Goal: Task Accomplishment & Management: Complete application form

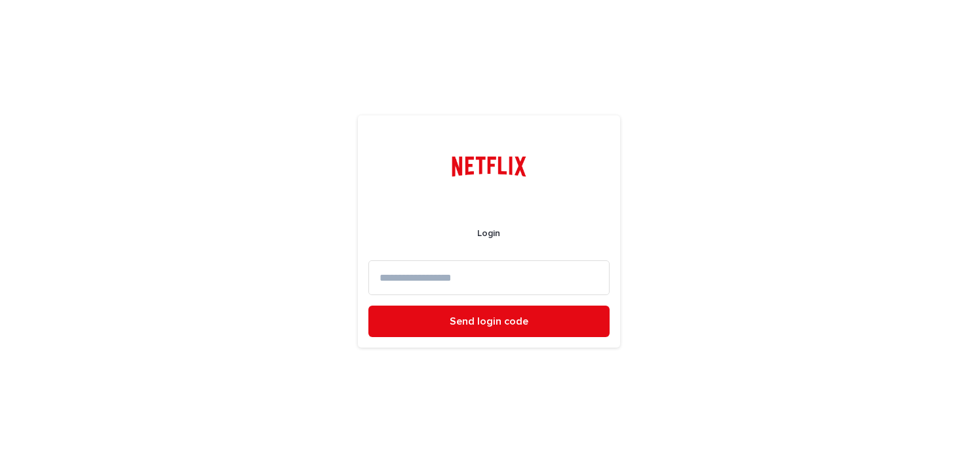
click at [491, 287] on input at bounding box center [488, 277] width 241 height 35
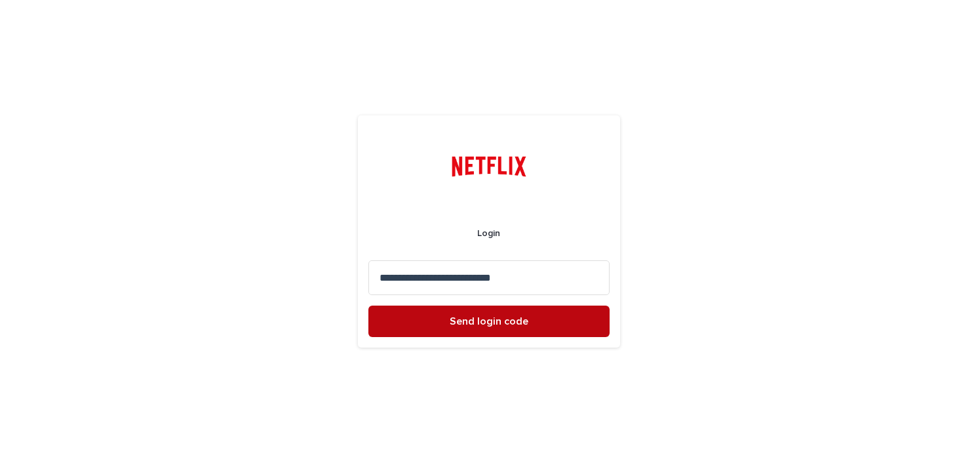
type input "**********"
click at [495, 322] on span "Send login code" at bounding box center [488, 321] width 79 height 10
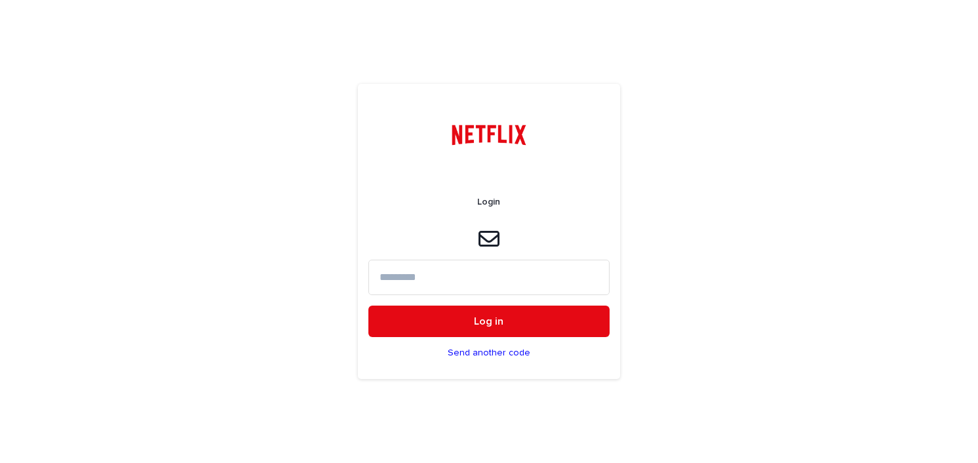
click at [403, 276] on input at bounding box center [488, 276] width 241 height 35
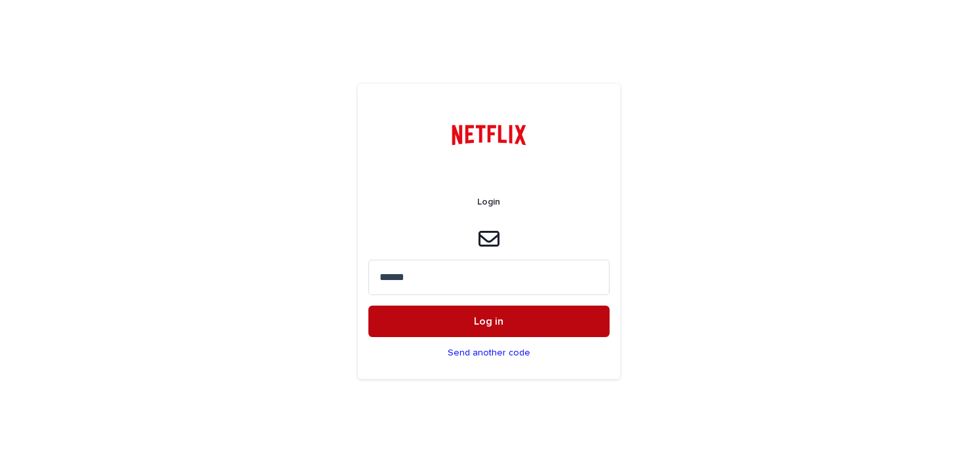
type input "******"
click at [413, 322] on button "Log in" at bounding box center [488, 320] width 241 height 31
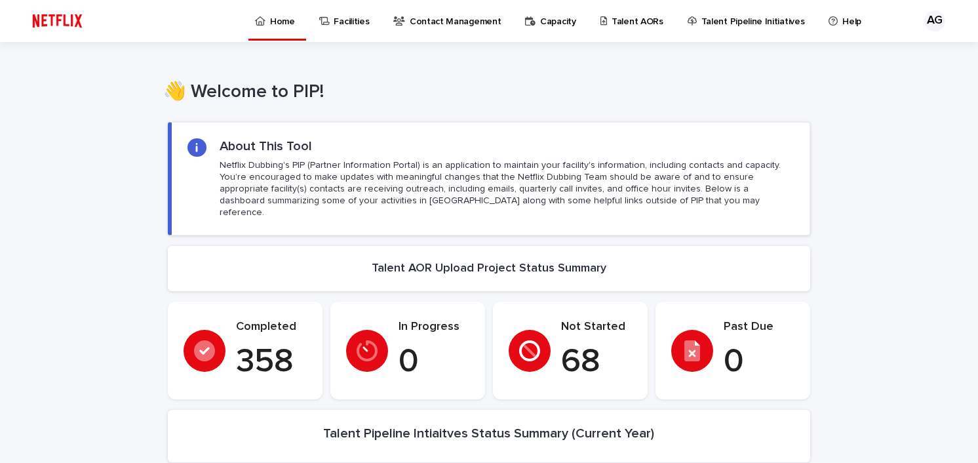
click at [629, 20] on p "Talent AORs" at bounding box center [637, 14] width 52 height 28
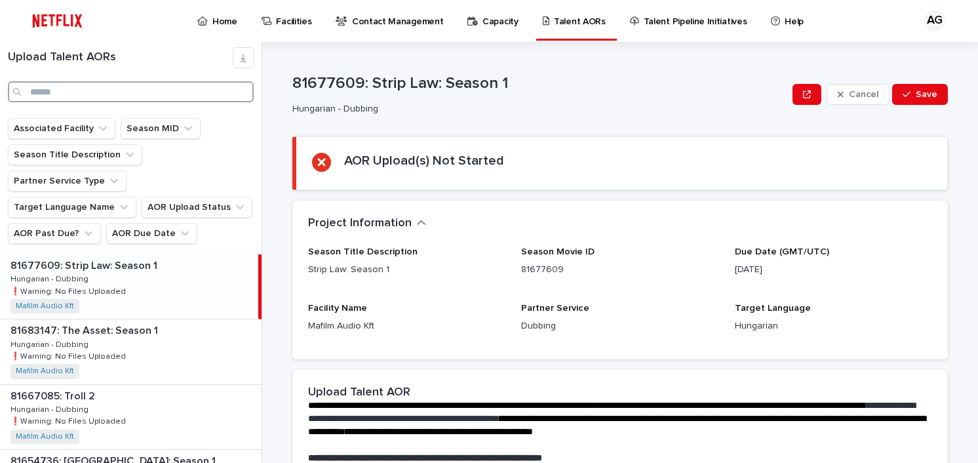
click at [84, 88] on input "Search" at bounding box center [131, 91] width 246 height 21
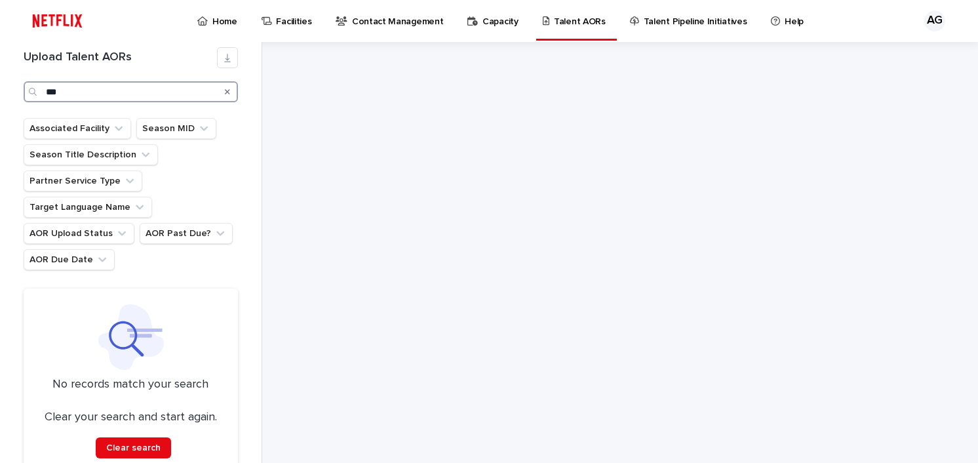
drag, startPoint x: 81, startPoint y: 92, endPoint x: 45, endPoint y: 88, distance: 36.2
click at [45, 88] on input "***" at bounding box center [131, 91] width 214 height 21
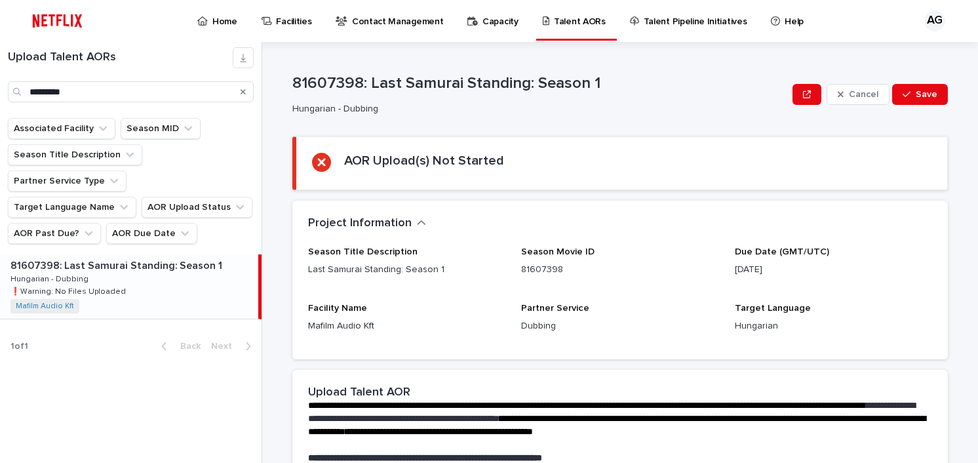
click at [94, 257] on p "81607398: Last Samurai Standing: Season 1" at bounding box center [117, 264] width 214 height 15
drag, startPoint x: 82, startPoint y: 96, endPoint x: -10, endPoint y: 85, distance: 93.0
click at [0, 85] on html "Home Facilities Contact Management Capacity Talent AORs Talent Pipeline Initiat…" at bounding box center [489, 231] width 978 height 463
click at [149, 257] on p "81749777: [PERSON_NAME]: Limited Series" at bounding box center [116, 264] width 212 height 15
drag, startPoint x: 72, startPoint y: 91, endPoint x: -54, endPoint y: 77, distance: 126.5
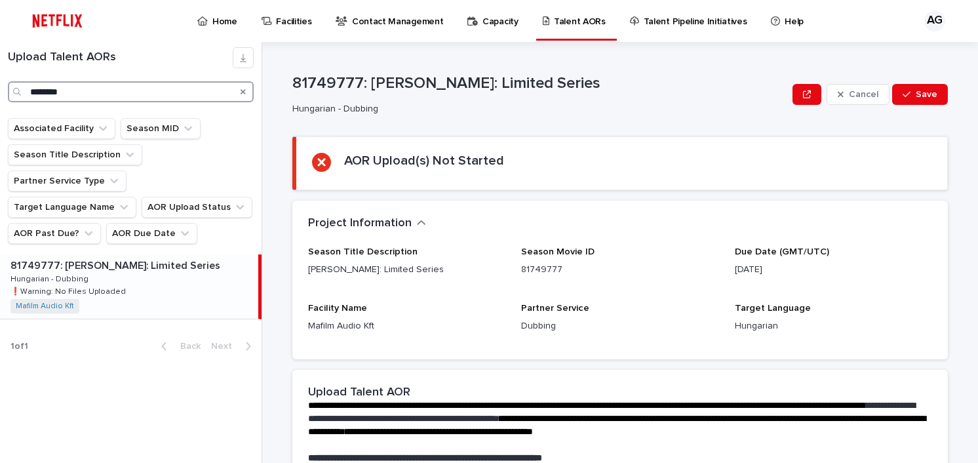
click at [0, 77] on html "Home Facilities Contact Management Capacity Talent AORs Talent Pipeline Initiat…" at bounding box center [489, 231] width 978 height 463
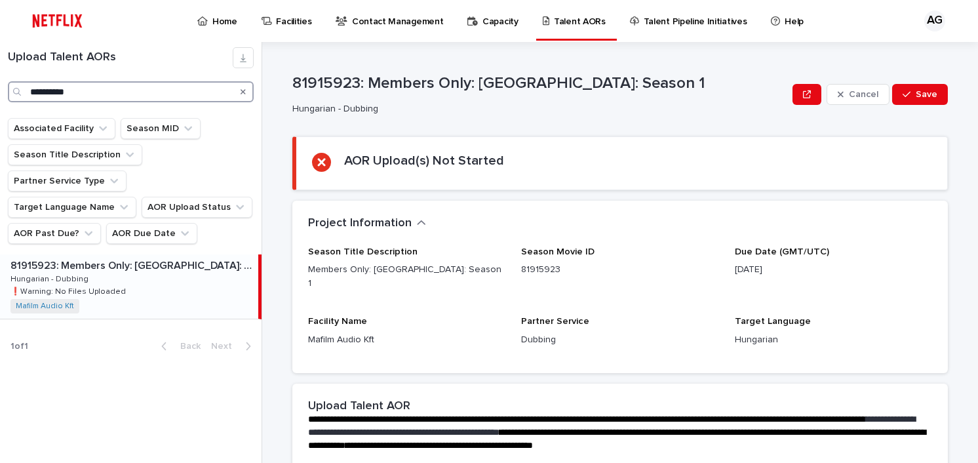
drag, startPoint x: 28, startPoint y: 88, endPoint x: 3, endPoint y: 91, distance: 24.5
click at [3, 91] on div "**********" at bounding box center [130, 74] width 261 height 55
click at [104, 257] on p "81572393: The Rats: A Witcher Tale" at bounding box center [96, 264] width 173 height 15
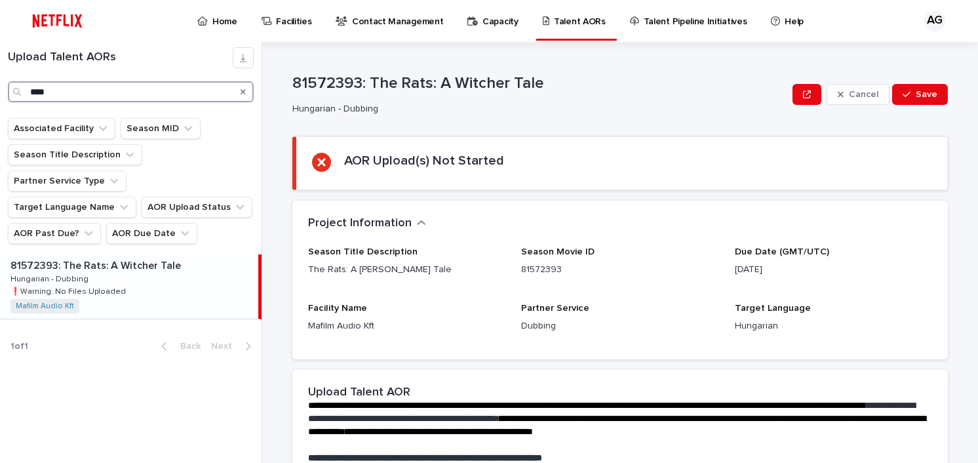
drag, startPoint x: 54, startPoint y: 89, endPoint x: -20, endPoint y: 87, distance: 74.1
click at [0, 87] on html "Home Facilities Contact Management Capacity Talent AORs Talent Pipeline Initiat…" at bounding box center [489, 231] width 978 height 463
click at [96, 257] on p "81594315: 27 noches" at bounding box center [61, 264] width 103 height 15
drag, startPoint x: 75, startPoint y: 87, endPoint x: -12, endPoint y: 88, distance: 86.5
click at [0, 88] on html "Home Facilities Contact Management Capacity Talent AORs Talent Pipeline Initiat…" at bounding box center [489, 231] width 978 height 463
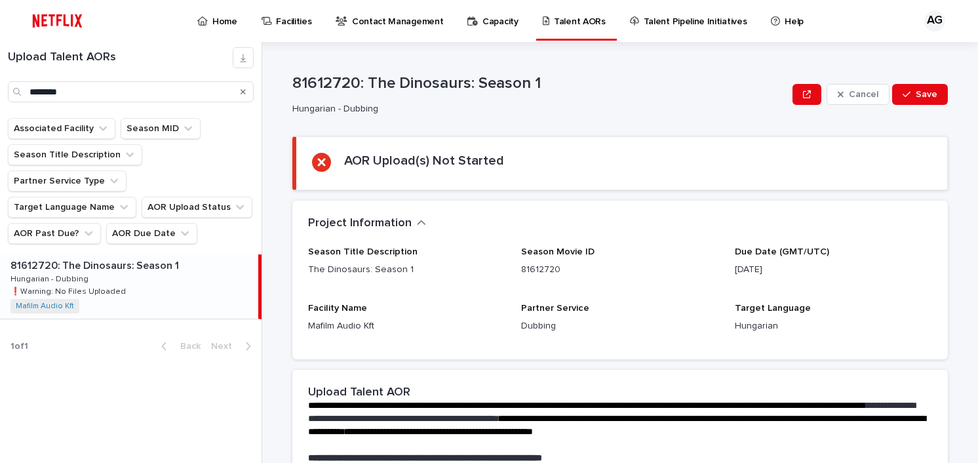
click at [130, 254] on div "81612720: The Dinosaurs: Season 1 81612720: The Dinosaurs: Season 1 Hungarian -…" at bounding box center [129, 286] width 258 height 64
drag, startPoint x: 109, startPoint y: 92, endPoint x: 0, endPoint y: 86, distance: 108.9
click at [0, 86] on div "Upload Talent AORs ********" at bounding box center [130, 74] width 261 height 55
click at [126, 257] on p "81481358: Caso Eloá: Refém ao Vivo" at bounding box center [99, 264] width 178 height 15
drag, startPoint x: 66, startPoint y: 95, endPoint x: 2, endPoint y: 96, distance: 63.6
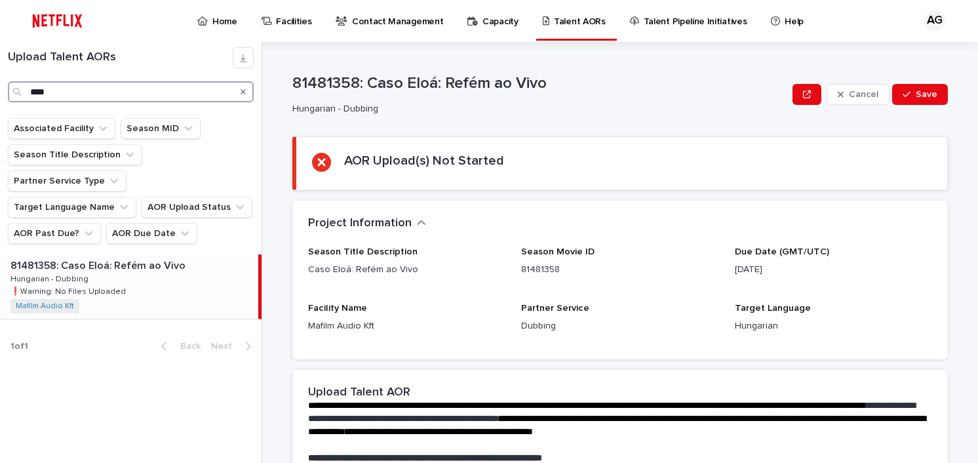
click at [2, 96] on div "Upload Talent AORs ****" at bounding box center [130, 74] width 261 height 55
type input "*********"
click at [139, 254] on div "81939586: The Time That Remains 81939586: The Time That Remains Hungarian - Dub…" at bounding box center [129, 286] width 258 height 64
click at [145, 381] on div "Upload Talent AORs ********* Associated Facility Season MID Season Title Descri…" at bounding box center [131, 252] width 262 height 421
click at [437, 285] on div "Season Title Description The Time That Remains" at bounding box center [406, 266] width 197 height 41
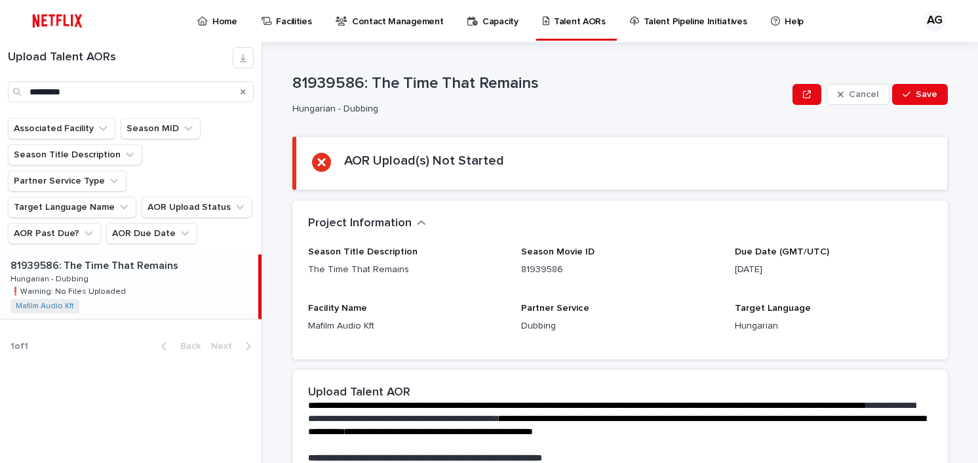
click at [736, 232] on div "Project Information •••" at bounding box center [619, 223] width 655 height 46
click at [214, 14] on p "Home" at bounding box center [224, 14] width 25 height 28
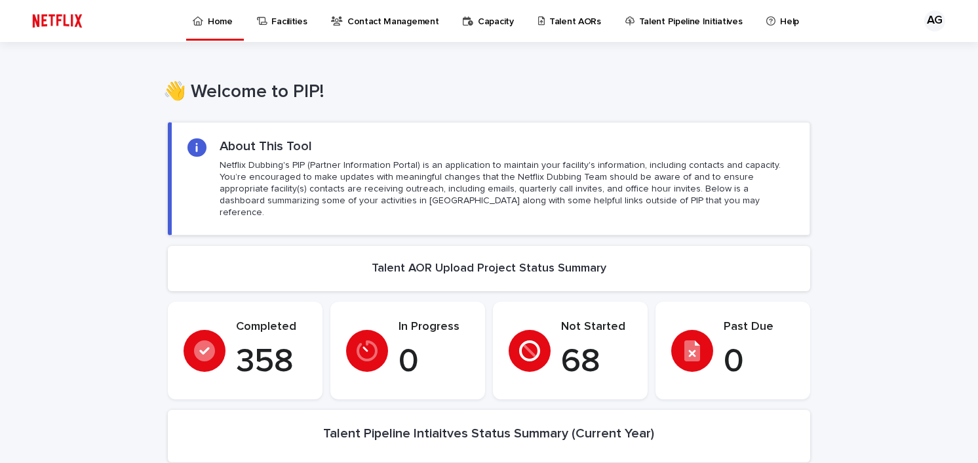
click at [563, 26] on p "Talent AORs" at bounding box center [575, 14] width 52 height 28
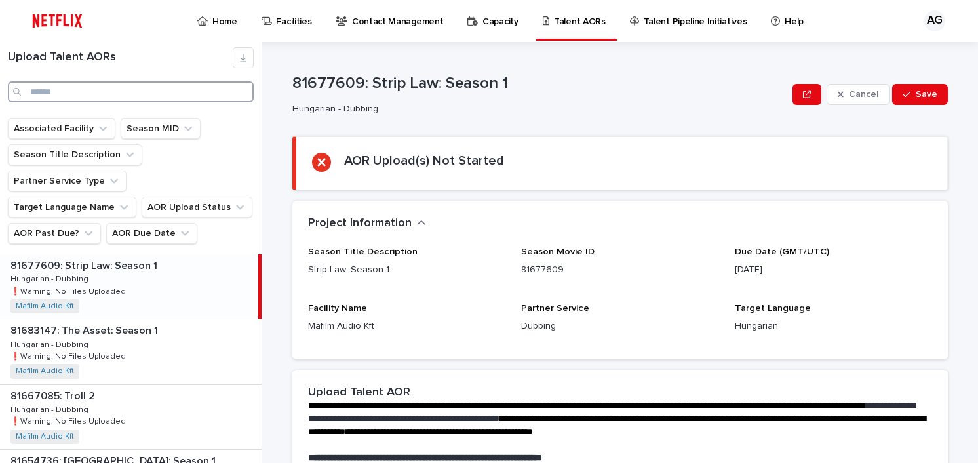
click at [68, 90] on input "Search" at bounding box center [131, 91] width 246 height 21
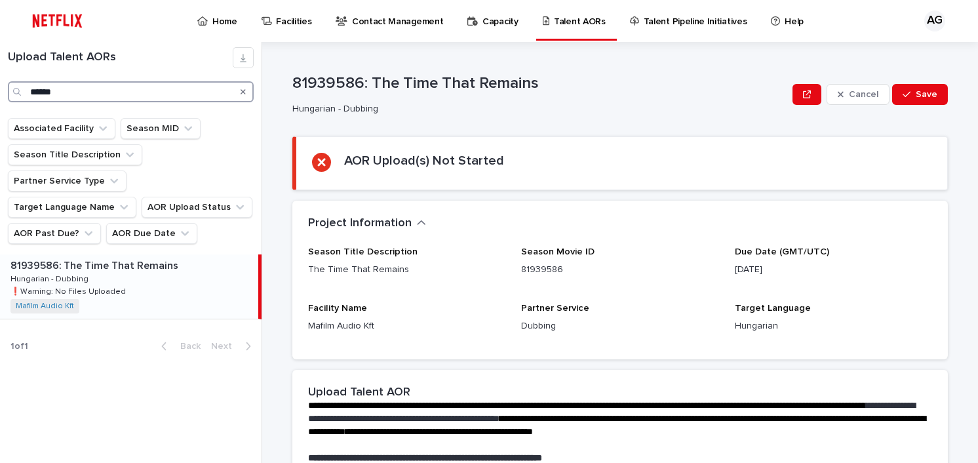
type input "******"
click at [107, 257] on p "81939586: The Time That Remains" at bounding box center [95, 264] width 170 height 15
click at [559, 104] on p "Hungarian - Dubbing" at bounding box center [536, 109] width 489 height 11
click at [665, 246] on p "Season Movie ID" at bounding box center [619, 251] width 197 height 11
click at [225, 22] on p "Home" at bounding box center [224, 14] width 25 height 28
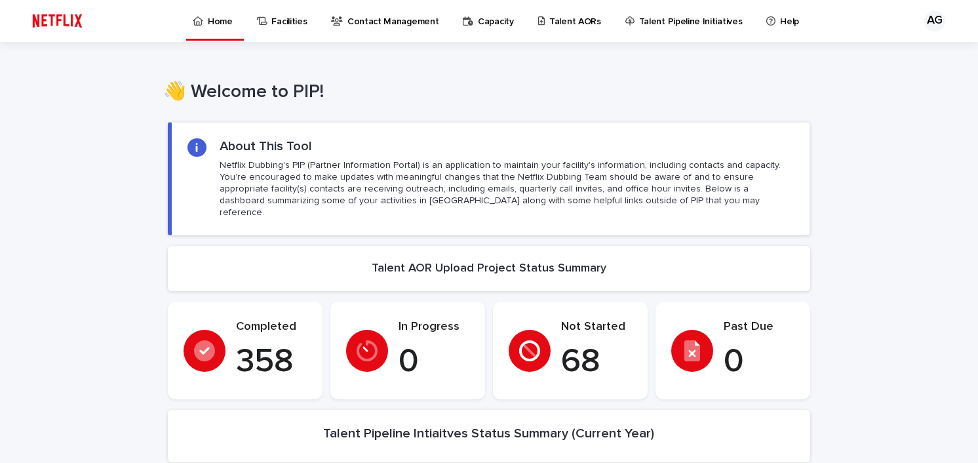
click at [554, 29] on link "Talent AORs" at bounding box center [572, 20] width 70 height 41
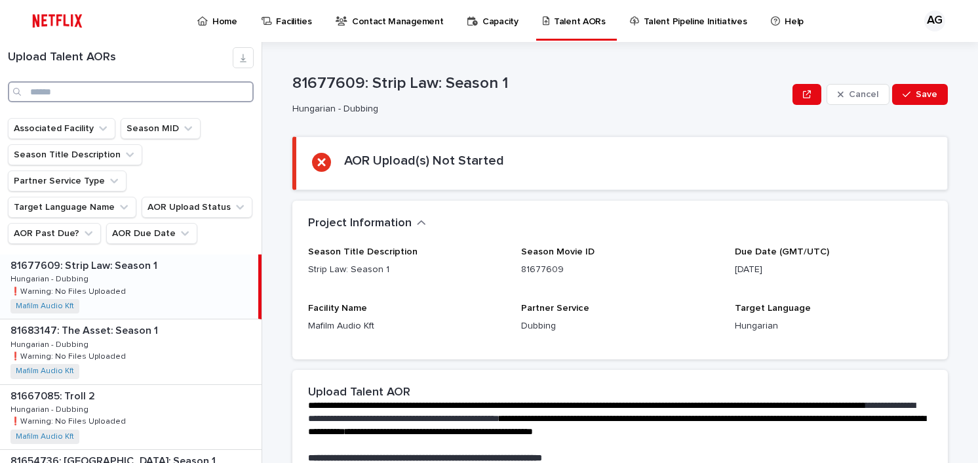
click at [70, 82] on input "Search" at bounding box center [131, 91] width 246 height 21
click at [96, 97] on input "Search" at bounding box center [131, 91] width 246 height 21
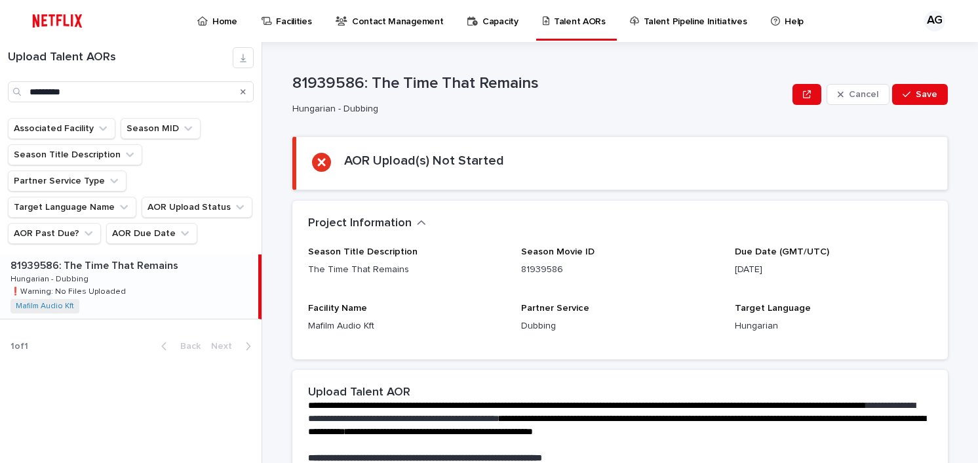
click at [107, 254] on div "81939586: The Time That Remains 81939586: The Time That Remains Hungarian - Dub…" at bounding box center [129, 286] width 258 height 64
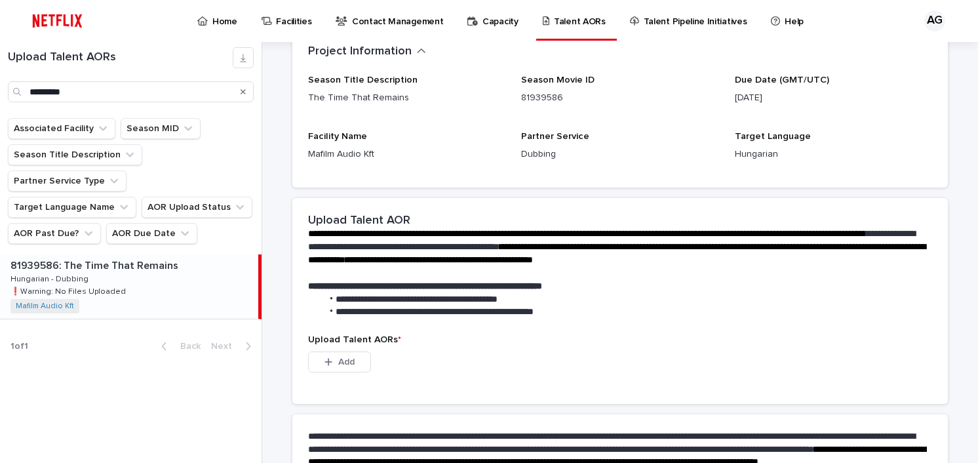
scroll to position [322, 0]
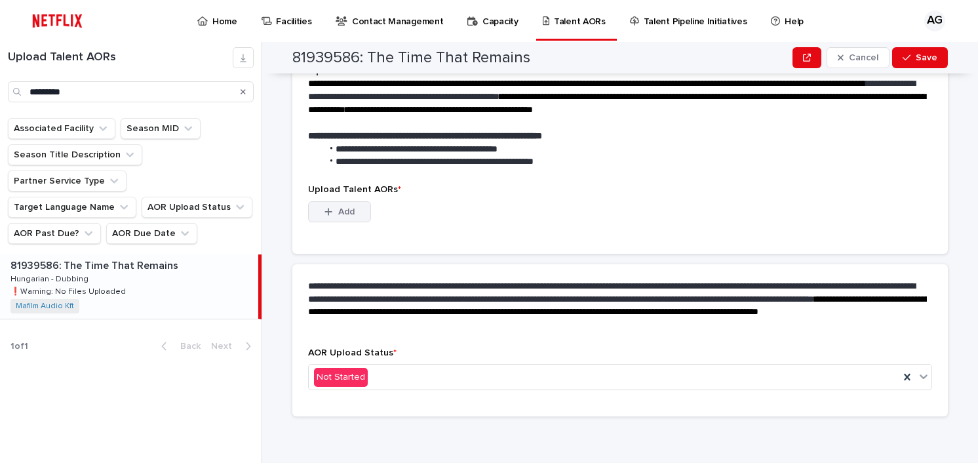
click at [353, 214] on button "Add" at bounding box center [339, 211] width 63 height 21
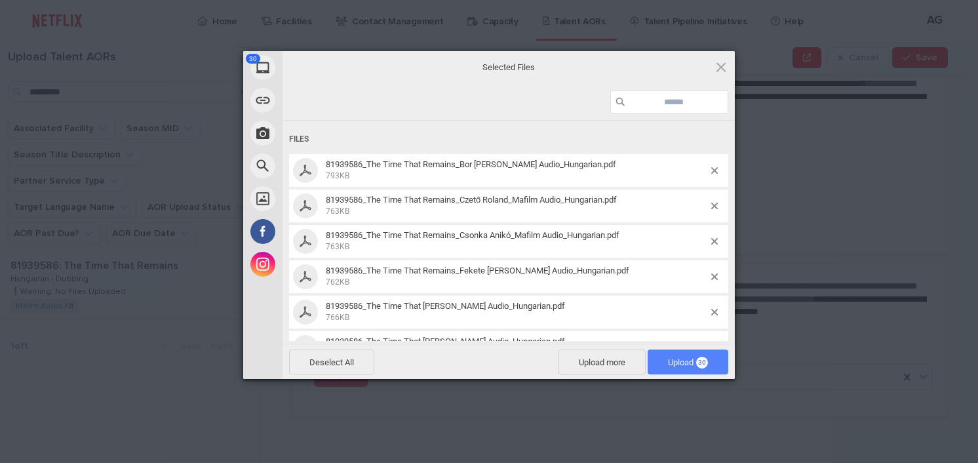
click at [701, 367] on span "Upload 30" at bounding box center [687, 361] width 81 height 25
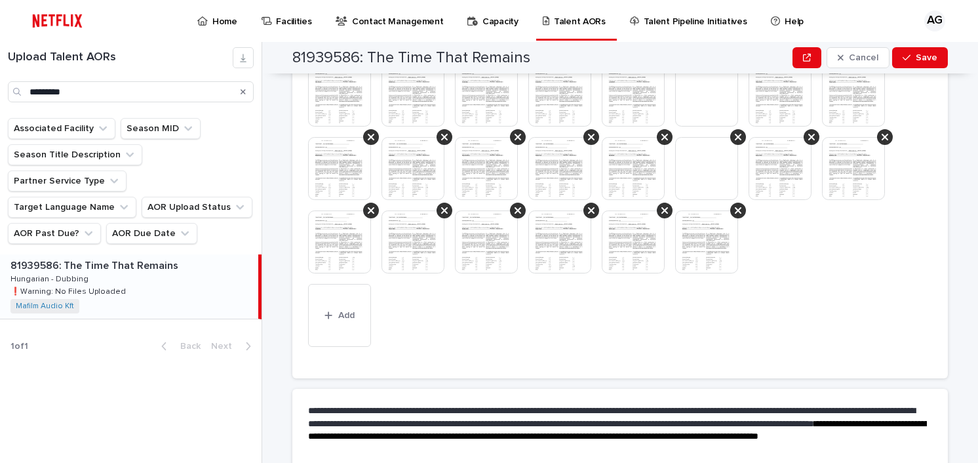
scroll to position [458, 0]
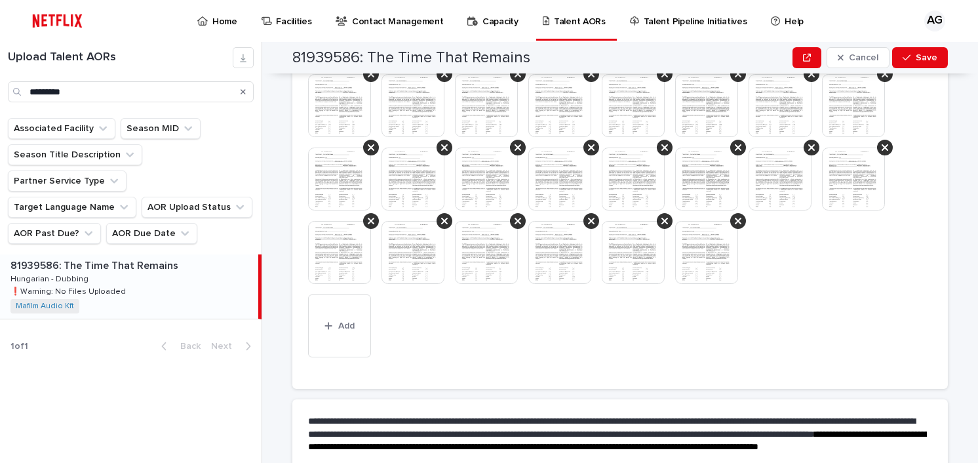
click at [451, 349] on div "This file cannot be opened Download File Add" at bounding box center [620, 182] width 624 height 362
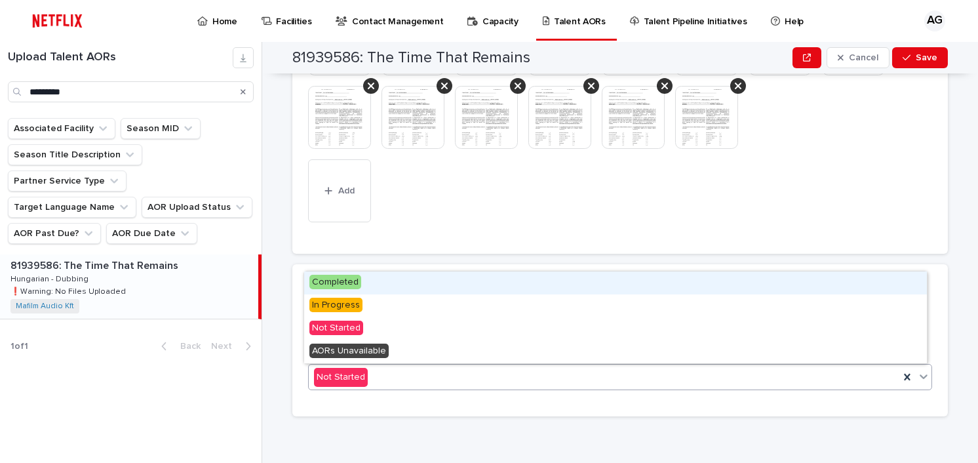
click at [324, 280] on span "Completed" at bounding box center [335, 282] width 52 height 14
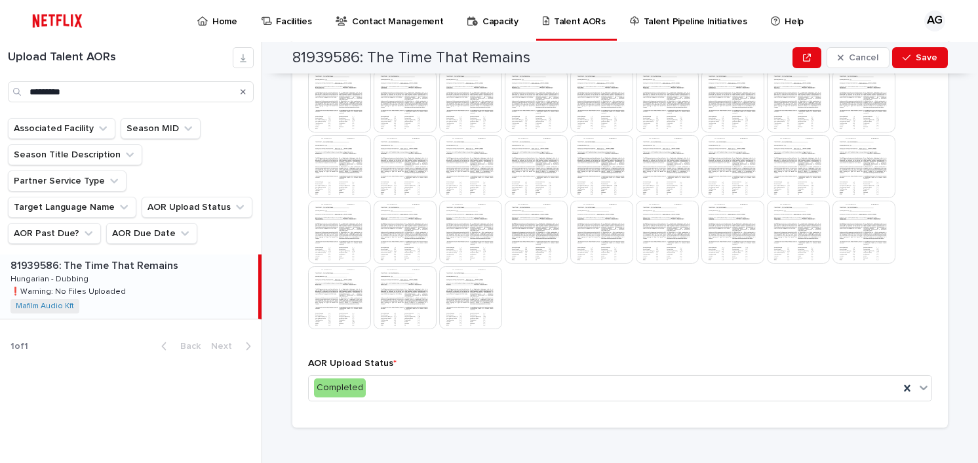
scroll to position [423, 0]
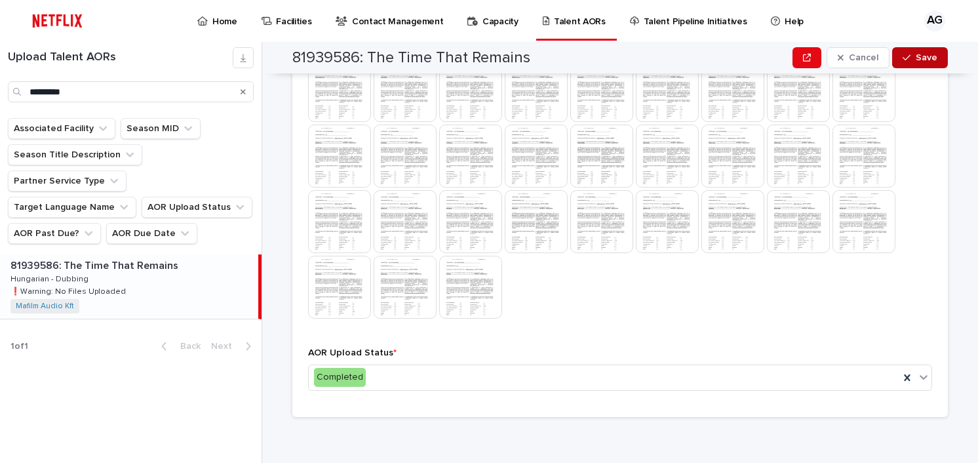
click at [915, 58] on span "Save" at bounding box center [926, 57] width 22 height 9
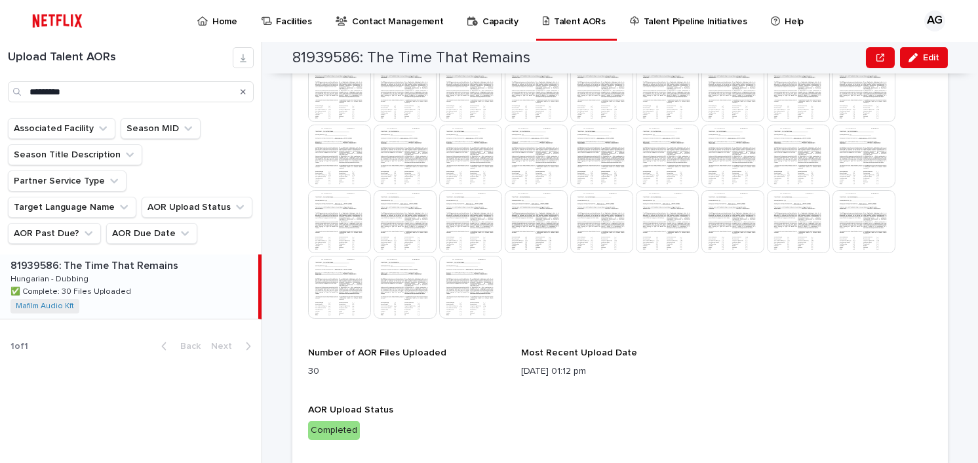
scroll to position [445, 0]
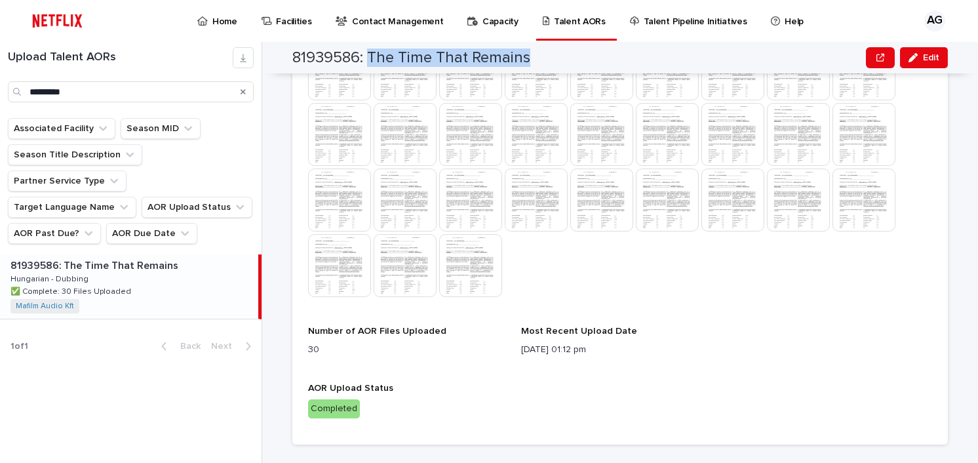
drag, startPoint x: 531, startPoint y: 51, endPoint x: 367, endPoint y: 64, distance: 164.3
click at [367, 64] on div "81939586: The Time That Remains Edit" at bounding box center [619, 57] width 655 height 31
copy h2 "The Time That Remains"
click at [589, 284] on div at bounding box center [620, 168] width 624 height 262
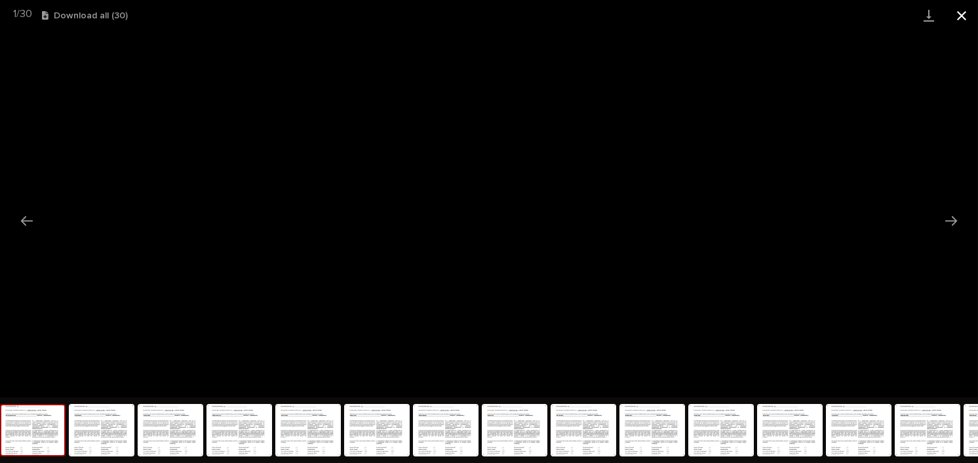
click at [966, 16] on button "Close gallery" at bounding box center [961, 15] width 33 height 31
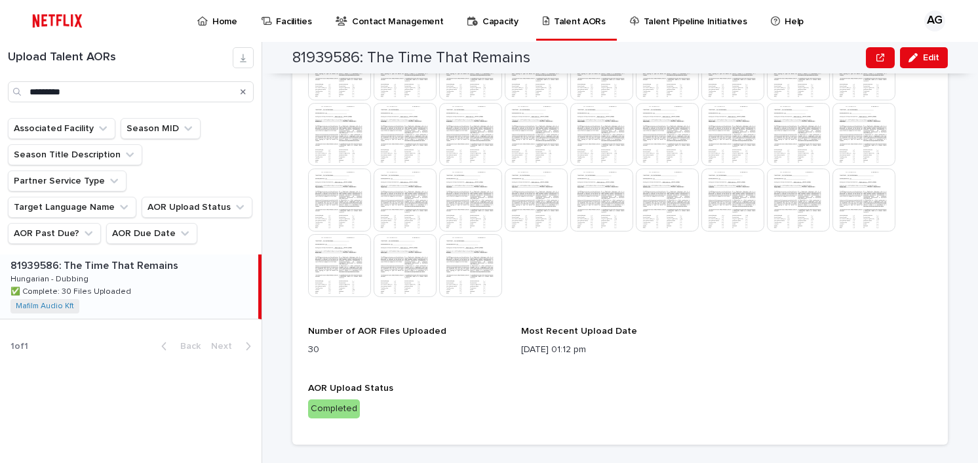
click at [91, 366] on div "Upload Talent AORs ********* Associated Facility Season MID Season Title Descri…" at bounding box center [131, 252] width 262 height 421
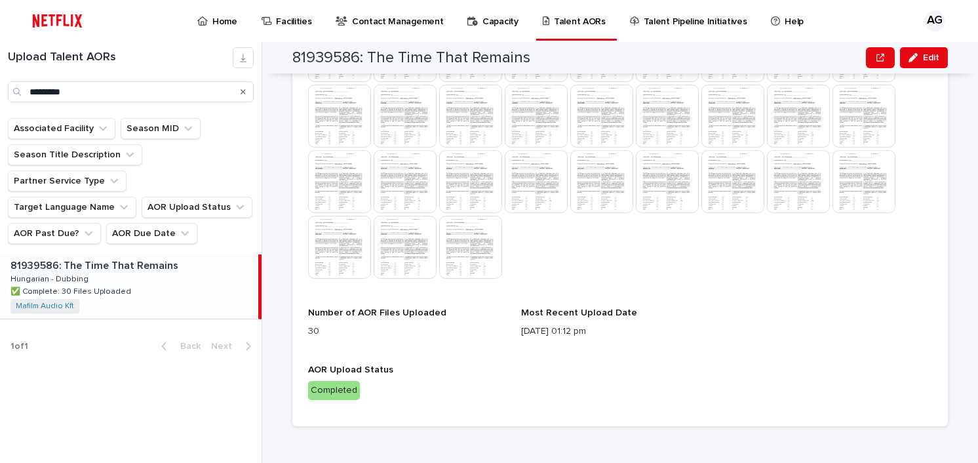
scroll to position [473, 0]
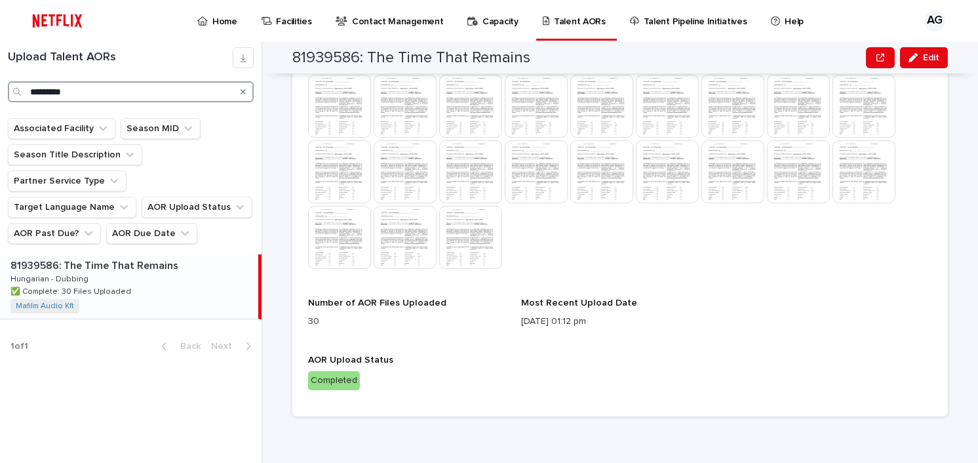
click at [79, 96] on input "*********" at bounding box center [131, 91] width 246 height 21
drag, startPoint x: 74, startPoint y: 90, endPoint x: 27, endPoint y: 87, distance: 47.2
click at [27, 87] on div "*********" at bounding box center [131, 91] width 246 height 21
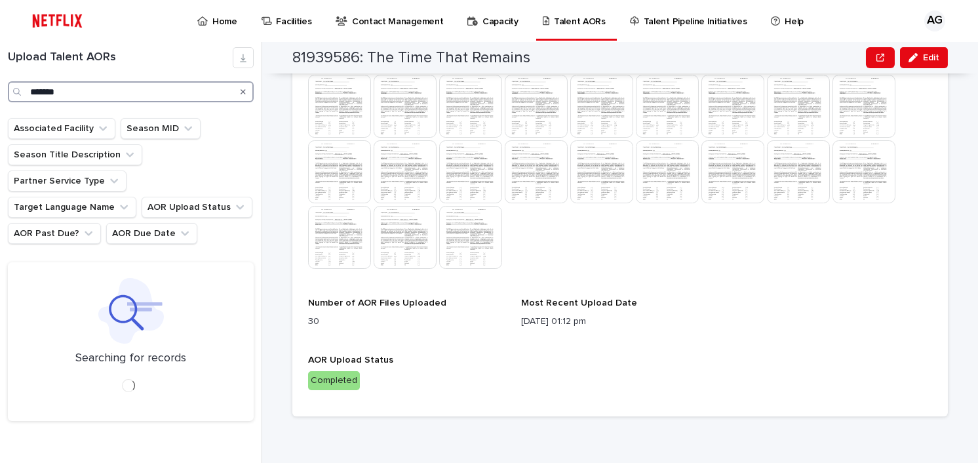
type input "*******"
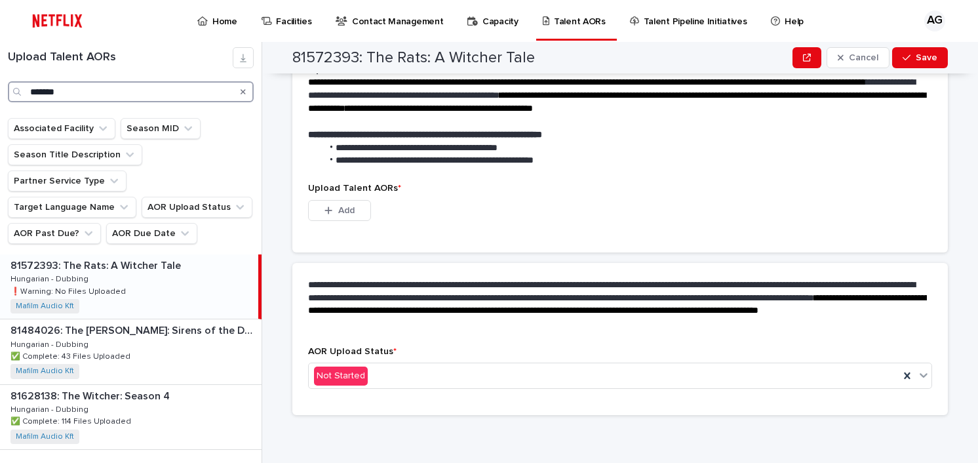
scroll to position [322, 0]
